Goal: Check status: Check status

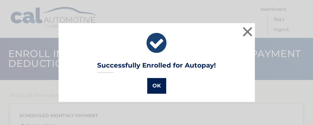
click at [157, 85] on button "OK" at bounding box center [156, 86] width 19 height 16
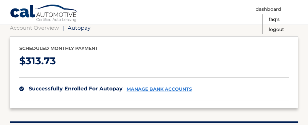
scroll to position [47, 0]
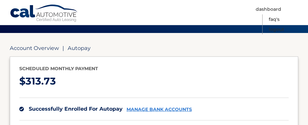
click at [45, 47] on link "Account Overview" at bounding box center [34, 48] width 49 height 7
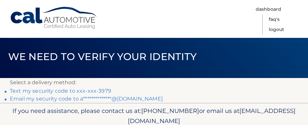
scroll to position [1, 0]
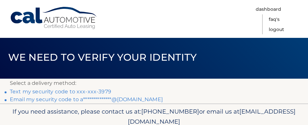
click at [307, 43] on header "We need to verify your identity" at bounding box center [154, 57] width 308 height 43
click at [79, 89] on link "Text my security code to xxx-xxx-3979" at bounding box center [60, 92] width 101 height 6
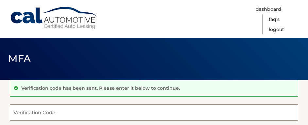
click at [55, 117] on input "Verification Code" at bounding box center [154, 113] width 288 height 16
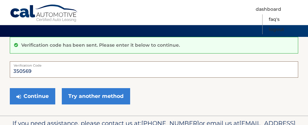
scroll to position [43, 0]
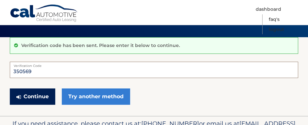
type input "350569"
click at [35, 90] on button "Continue" at bounding box center [32, 97] width 45 height 16
